Goal: Task Accomplishment & Management: Use online tool/utility

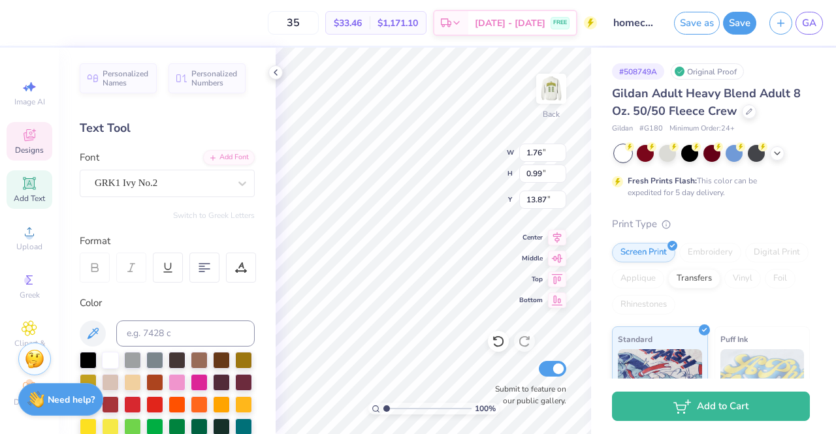
scroll to position [10, 1]
type textarea "Ox"
click at [591, 206] on div "# 508749A Original Proof Gildan Adult Heavy Blend Adult 8 Oz. 50/50 Fleece Crew…" at bounding box center [713, 335] width 245 height 574
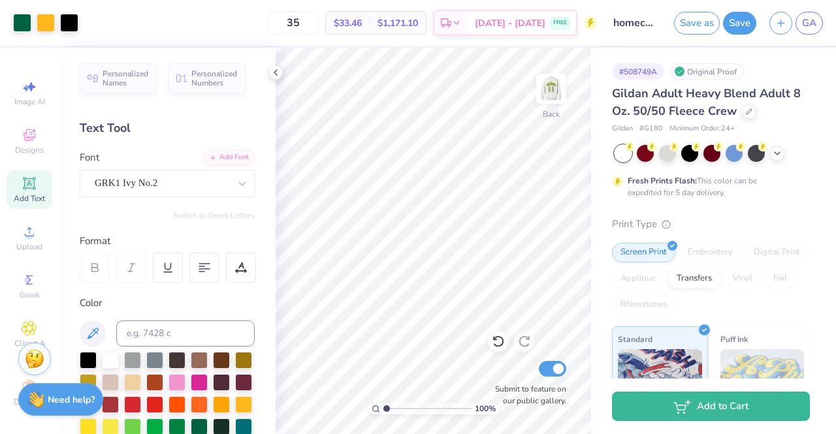
click at [598, 56] on div "# 508749A Original Proof Gildan Adult Heavy Blend Adult 8 Oz. 50/50 Fleece Crew…" at bounding box center [713, 335] width 245 height 574
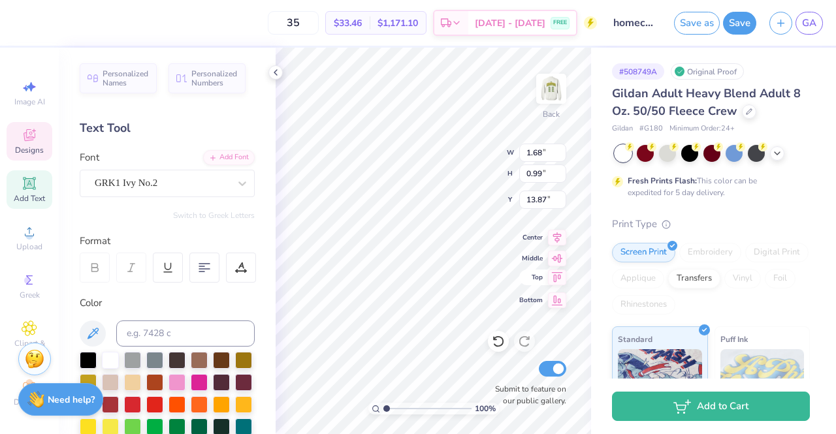
type textarea "Qx"
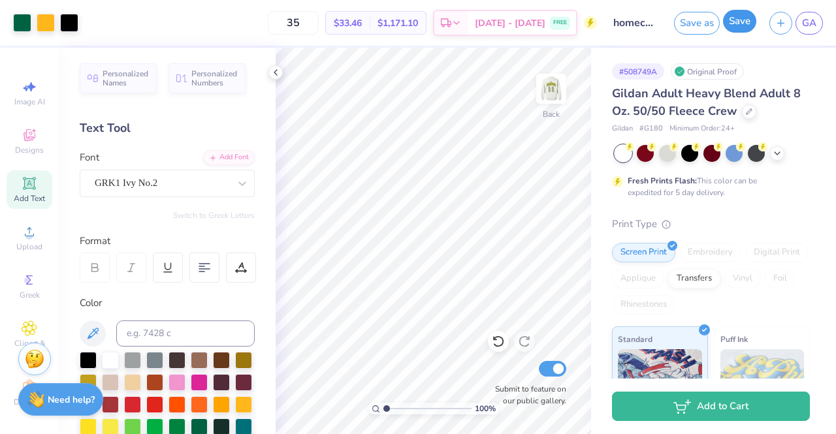
click at [736, 22] on button "Save" at bounding box center [739, 21] width 33 height 23
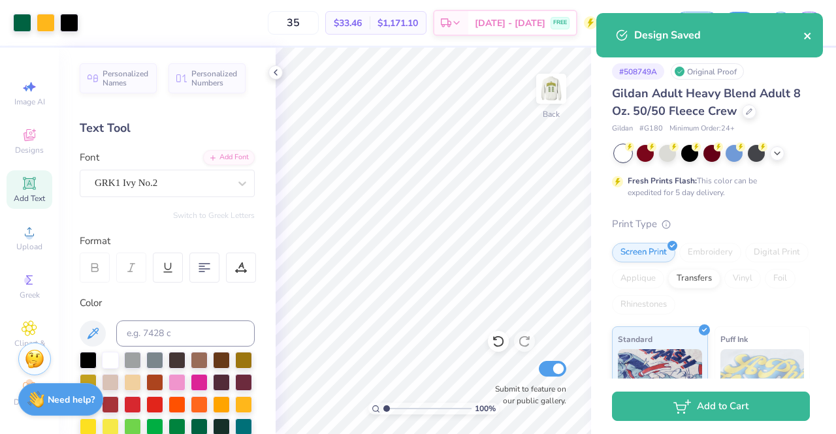
click at [808, 39] on icon "close" at bounding box center [808, 36] width 9 height 10
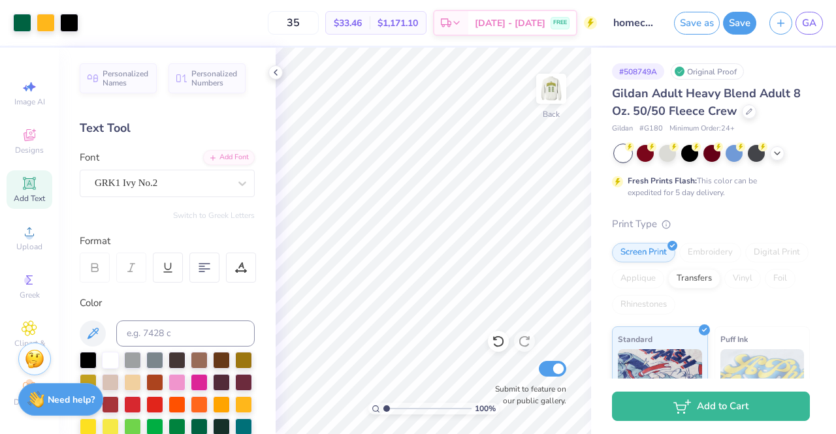
click at [810, 20] on div "Design Saved" at bounding box center [710, 39] width 232 height 59
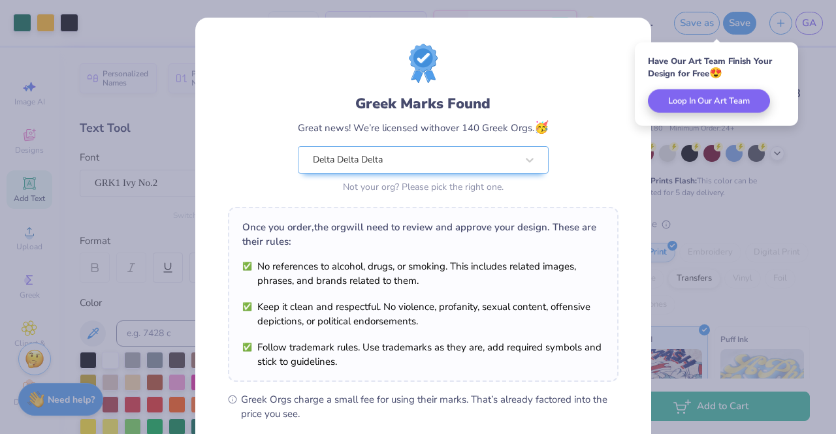
scroll to position [175, 0]
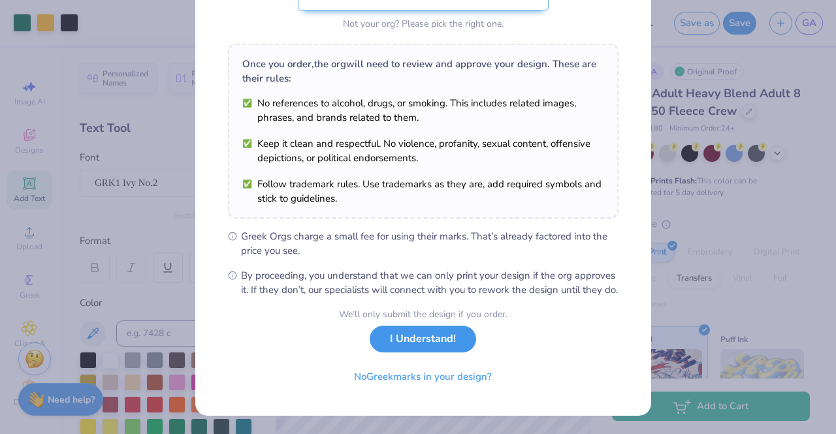
click at [406, 332] on button "I Understand!" at bounding box center [423, 339] width 106 height 27
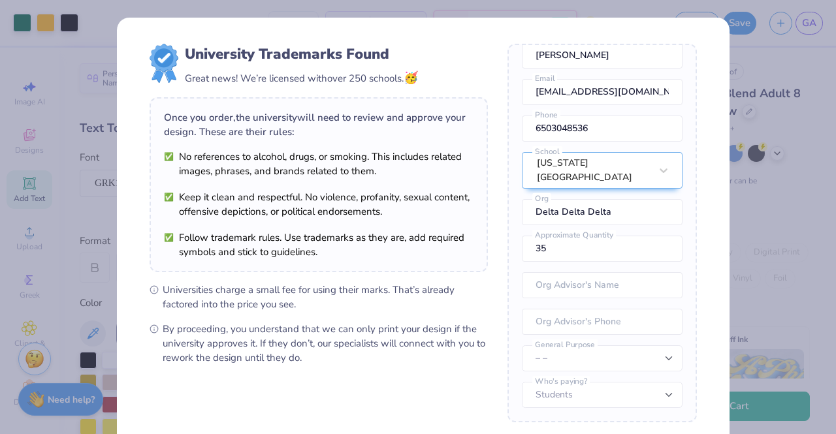
scroll to position [133, 0]
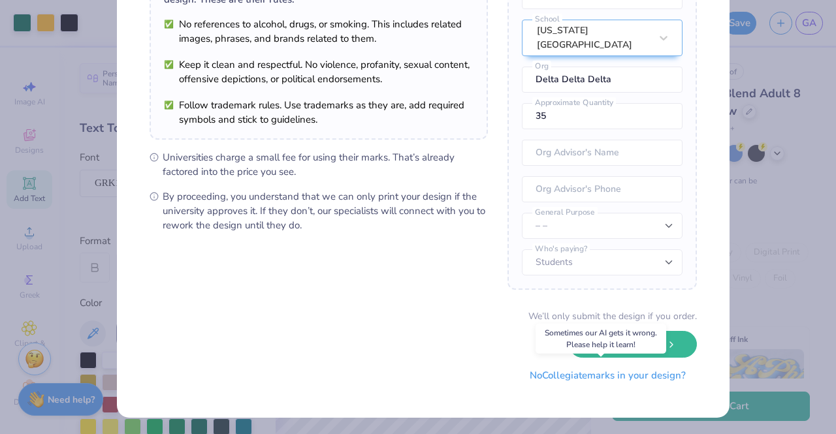
click at [547, 374] on button "No Collegiate marks in your design?" at bounding box center [608, 376] width 178 height 27
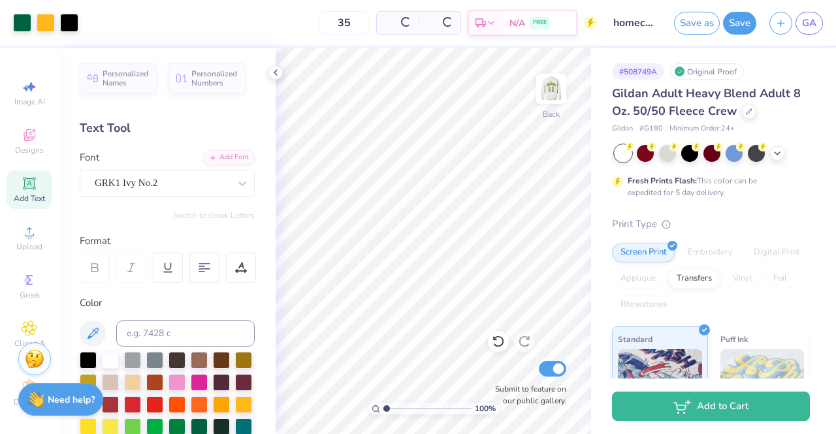
scroll to position [0, 0]
click at [807, 16] on span "GA" at bounding box center [809, 23] width 14 height 15
